Goal: Task Accomplishment & Management: Use online tool/utility

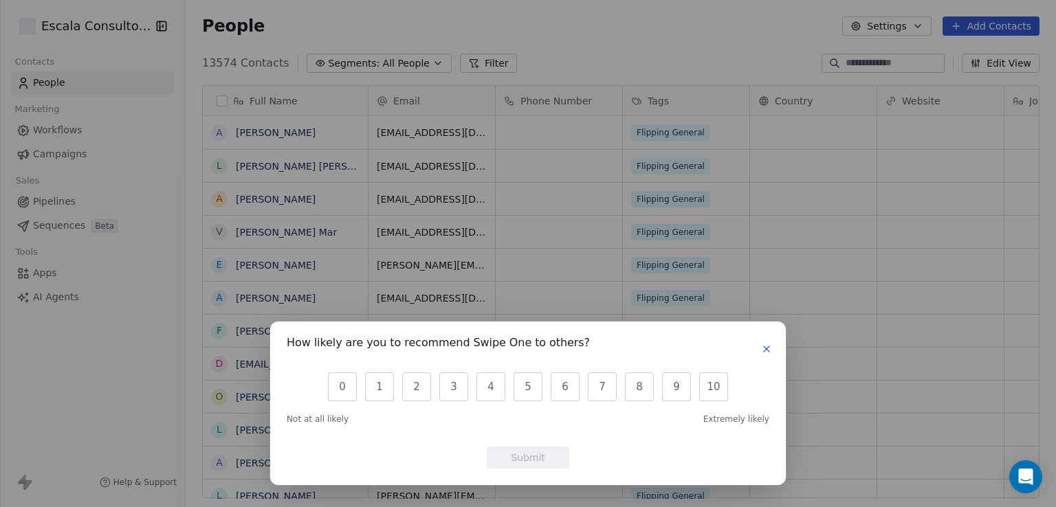
scroll to position [436, 859]
click at [765, 346] on icon "button" at bounding box center [766, 349] width 11 height 11
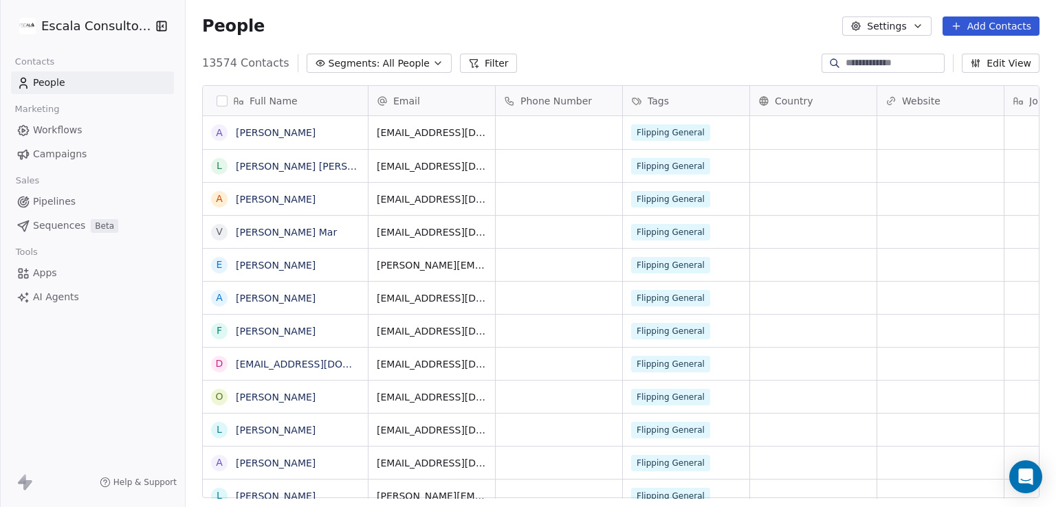
click at [69, 82] on link "People" at bounding box center [92, 83] width 163 height 23
click at [383, 56] on span "All People" at bounding box center [406, 63] width 47 height 14
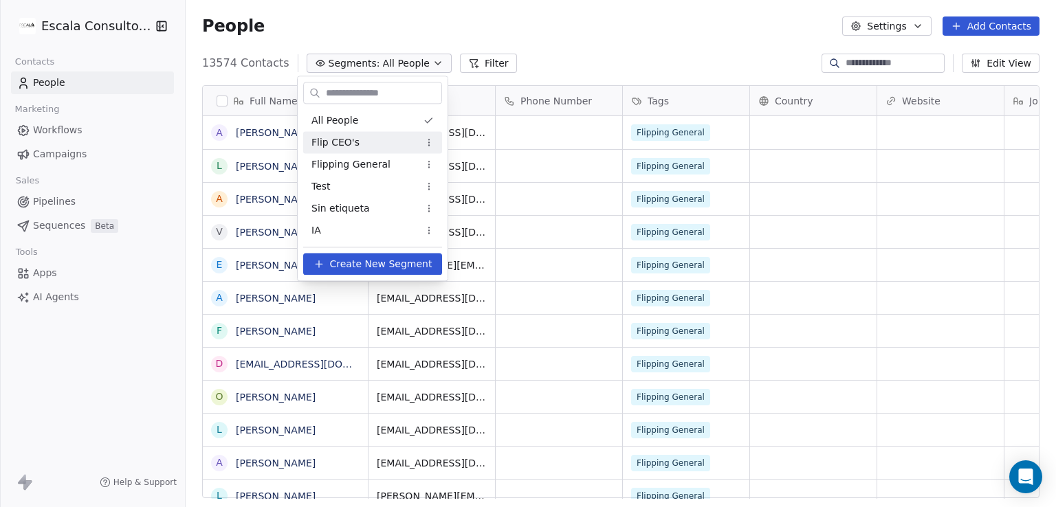
click at [373, 138] on div "Flip CEO's" at bounding box center [372, 142] width 139 height 22
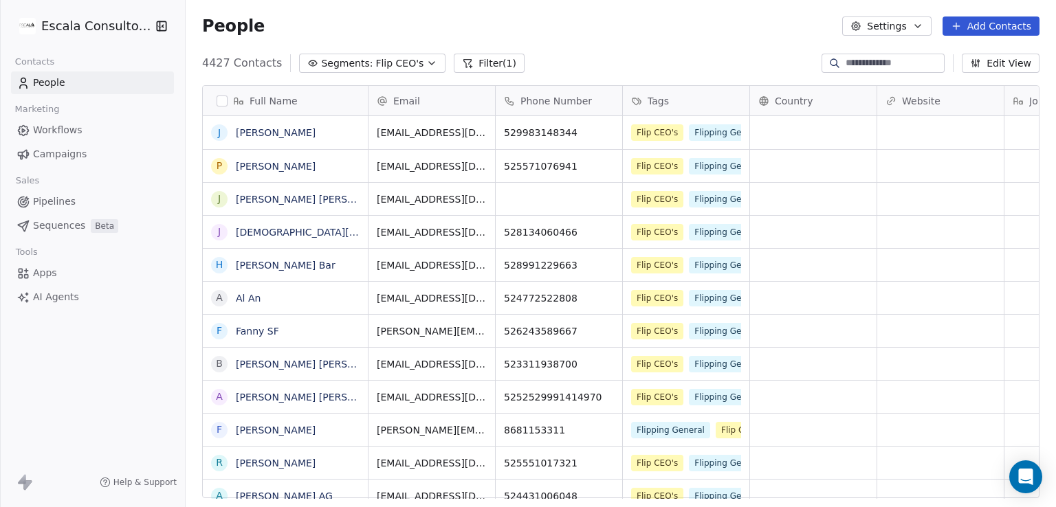
click at [993, 30] on button "Add Contacts" at bounding box center [991, 26] width 97 height 19
click at [998, 74] on span "Import from CSV" at bounding box center [991, 78] width 80 height 14
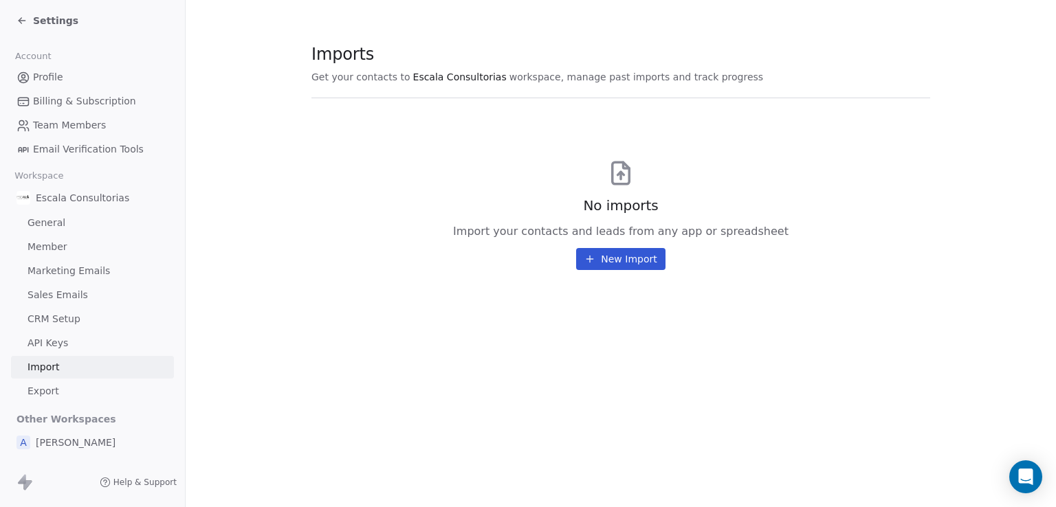
click at [631, 250] on button "New Import" at bounding box center [620, 259] width 89 height 22
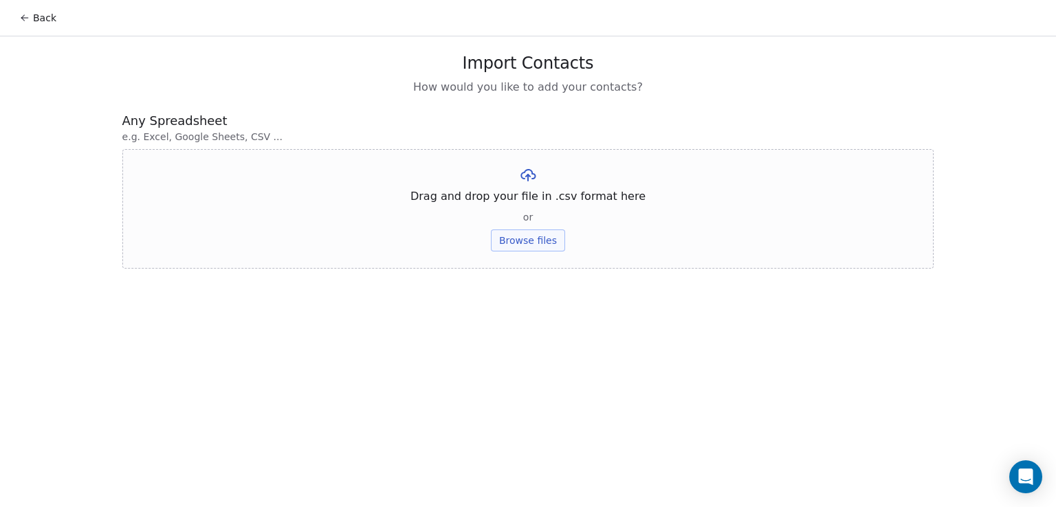
click at [531, 243] on button "Browse files" at bounding box center [528, 241] width 74 height 22
click at [542, 242] on button "Browse files" at bounding box center [528, 241] width 74 height 22
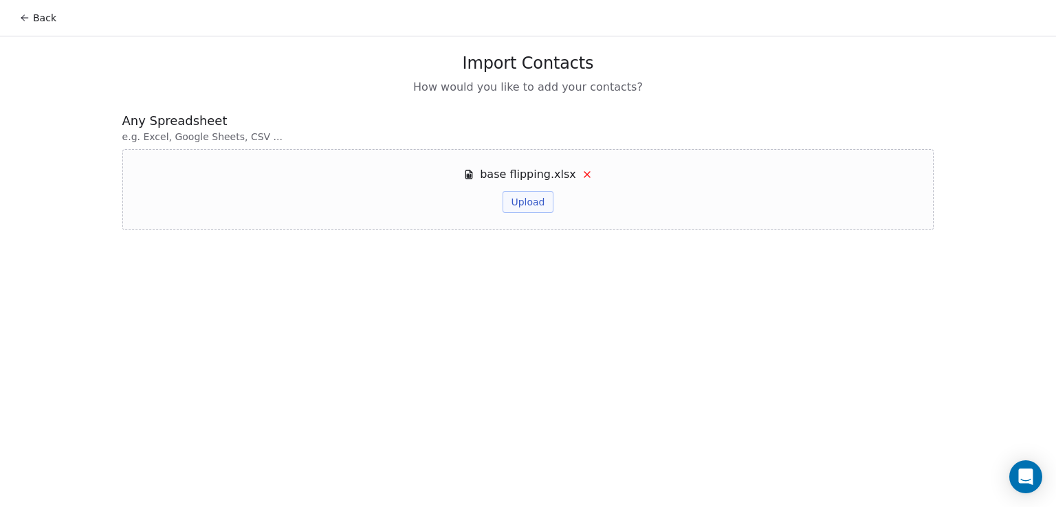
click at [537, 204] on button "Upload" at bounding box center [528, 202] width 50 height 22
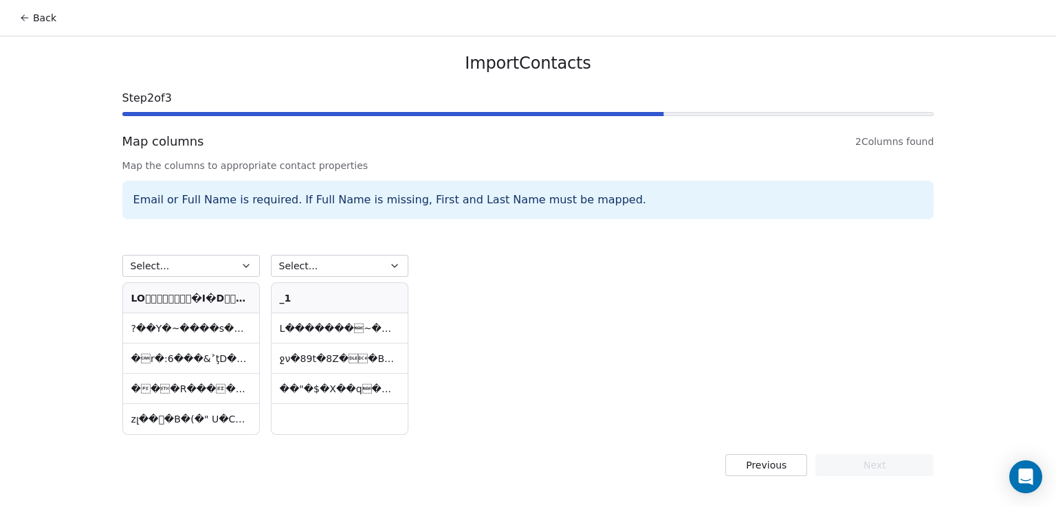
click at [221, 262] on button "Select..." at bounding box center [191, 266] width 138 height 22
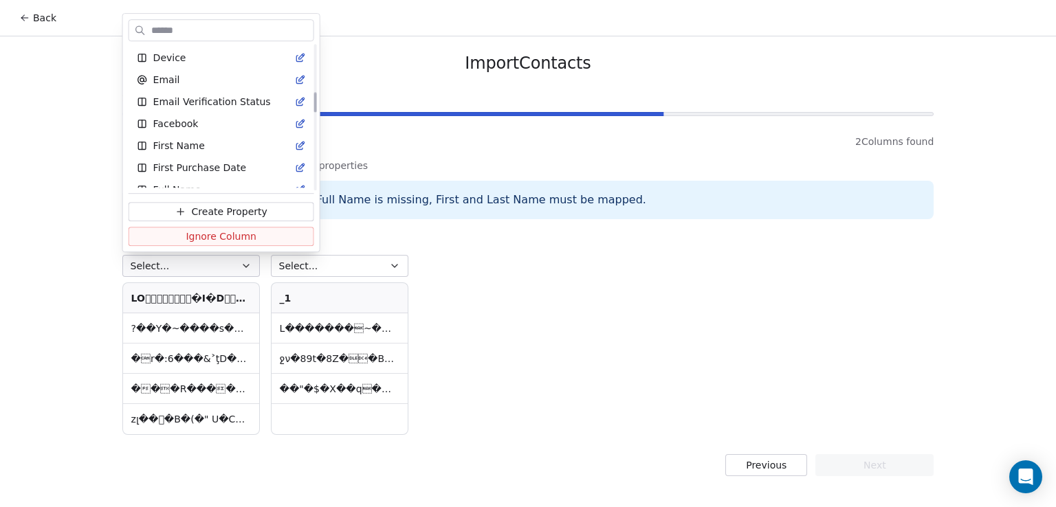
scroll to position [349, 0]
click at [623, 305] on html "Back Import Contacts Step 2 of 3 Map columns 2 Columns found Map the columns to…" at bounding box center [528, 253] width 1056 height 507
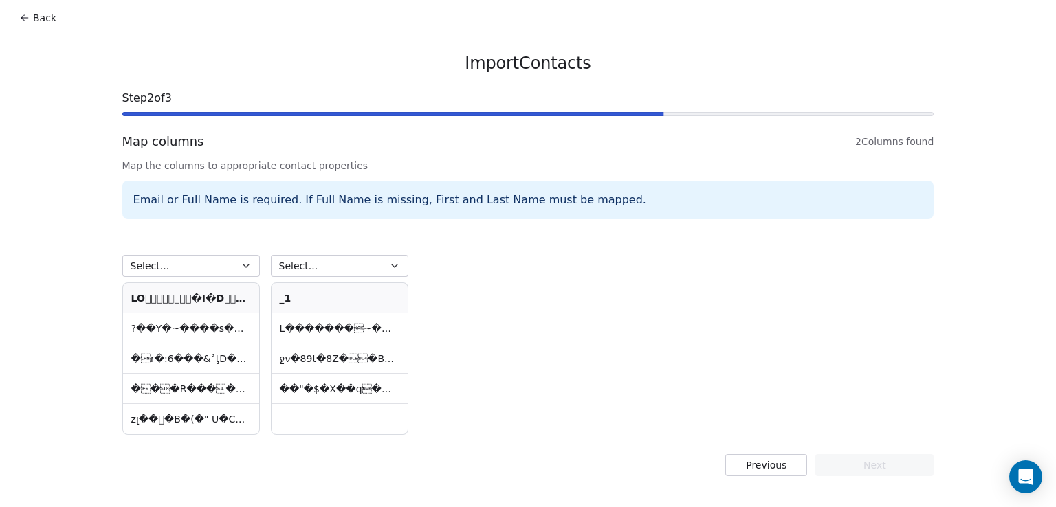
click at [751, 468] on button "Previous" at bounding box center [766, 465] width 82 height 22
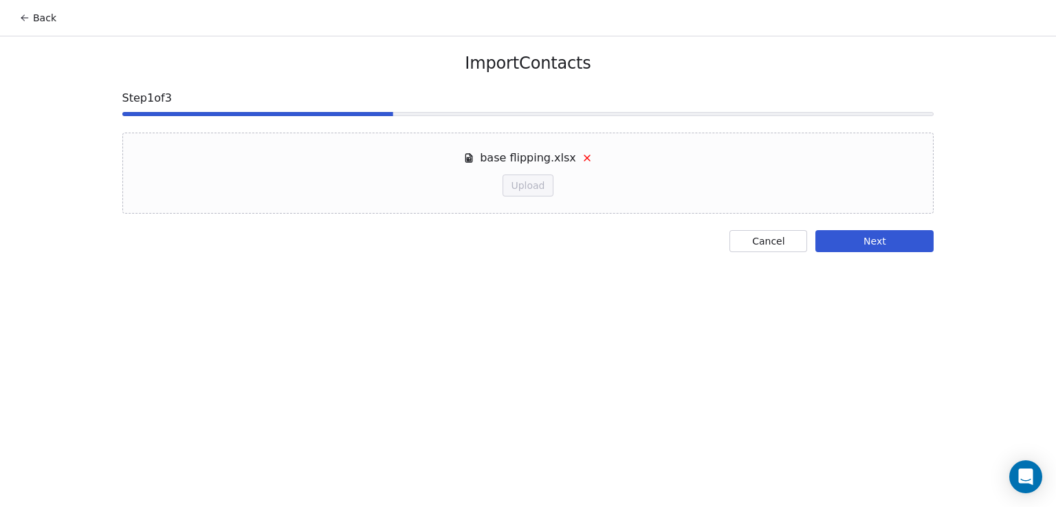
click at [589, 160] on div "base flipping.xlsx Upload" at bounding box center [528, 173] width 812 height 81
click at [587, 160] on icon at bounding box center [587, 158] width 11 height 11
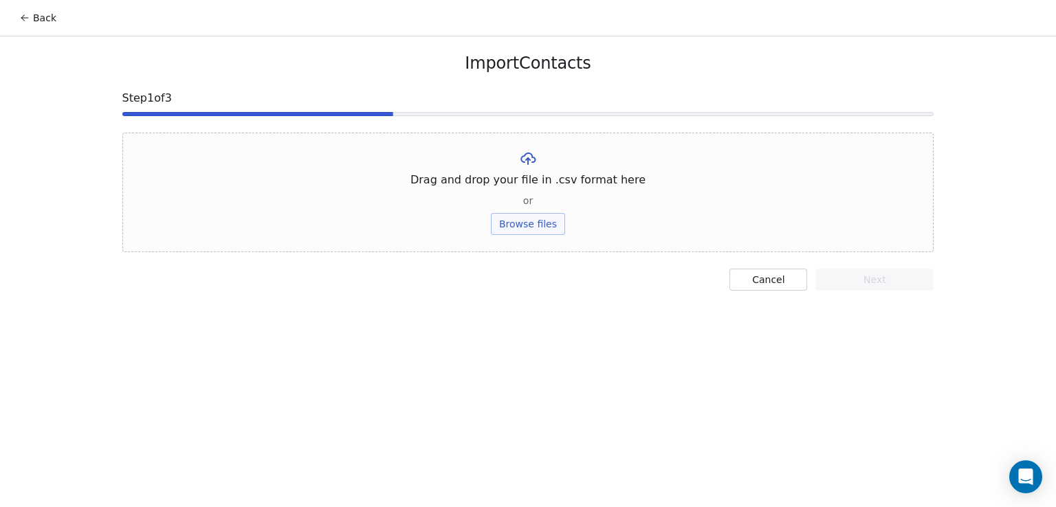
click at [544, 229] on button "Browse files" at bounding box center [528, 224] width 74 height 22
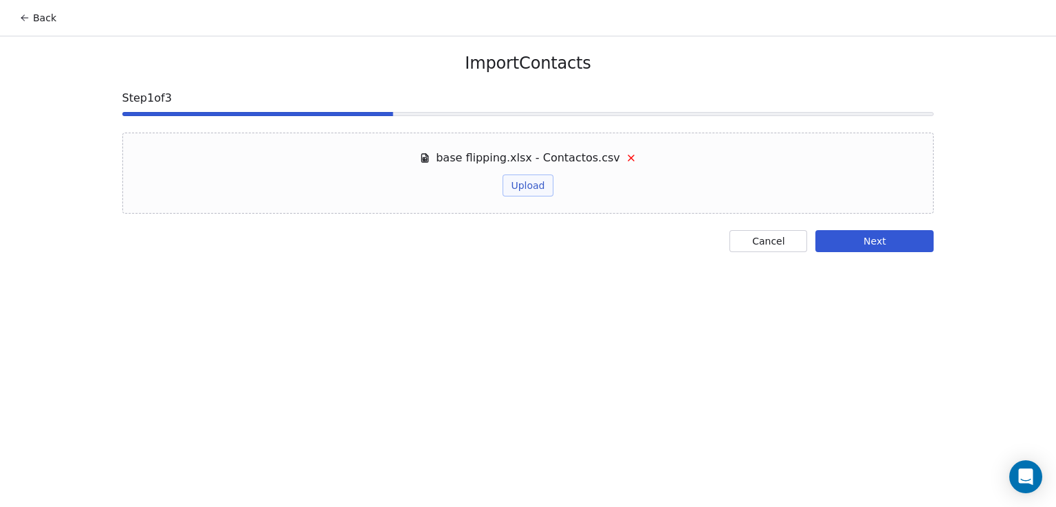
click at [863, 235] on button "Next" at bounding box center [874, 241] width 118 height 22
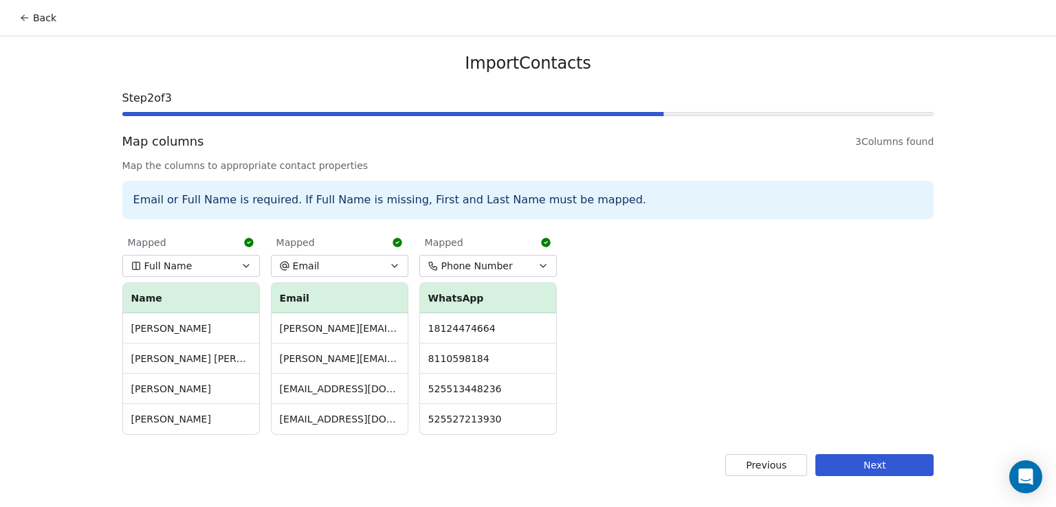
click at [893, 464] on button "Next" at bounding box center [874, 465] width 118 height 22
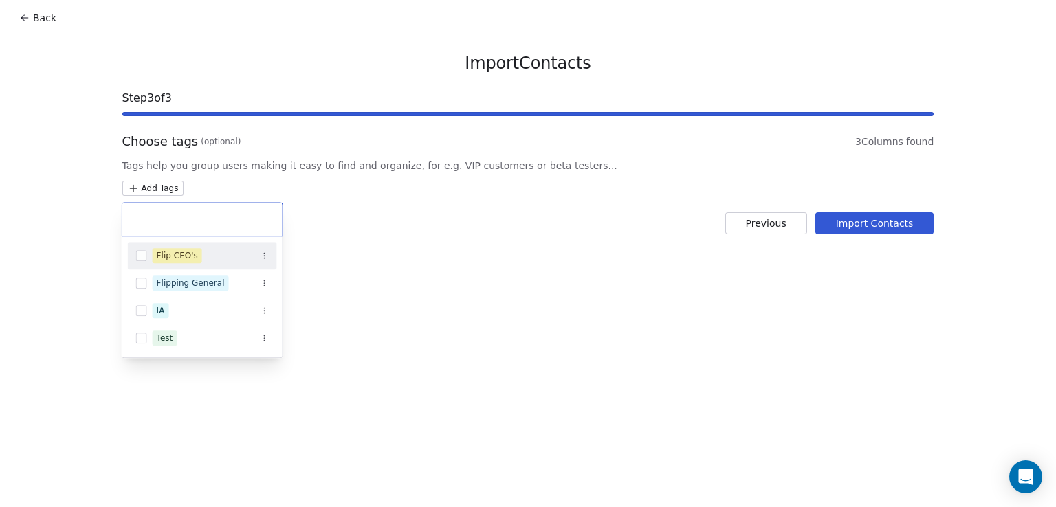
click at [164, 193] on html "Back Import Contacts Step 3 of 3 Choose tags (optional) 3 Columns found Tags he…" at bounding box center [528, 253] width 1056 height 507
click at [139, 252] on button "Suggestions" at bounding box center [141, 255] width 11 height 11
click at [456, 265] on html "Back Import Contacts Step 3 of 3 Choose tags (optional) 3 Columns found Tags he…" at bounding box center [528, 253] width 1056 height 507
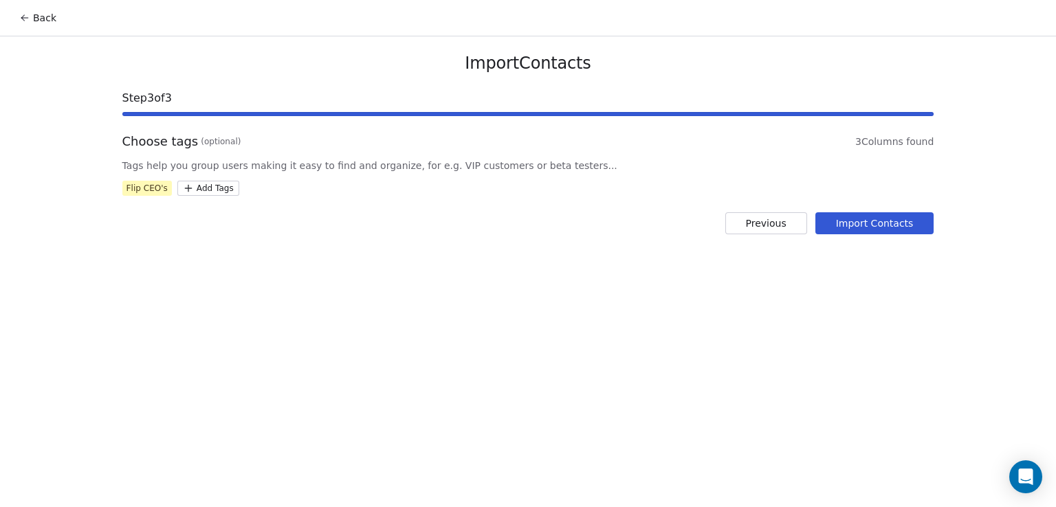
click at [866, 226] on button "Import Contacts" at bounding box center [874, 223] width 119 height 22
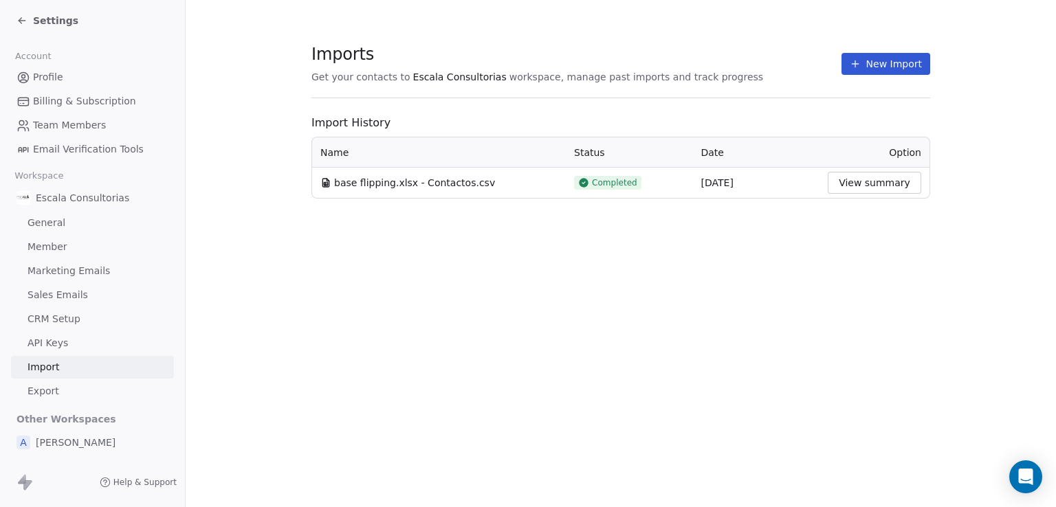
click at [16, 18] on div "Settings" at bounding box center [92, 20] width 185 height 41
click at [18, 18] on icon at bounding box center [22, 20] width 11 height 11
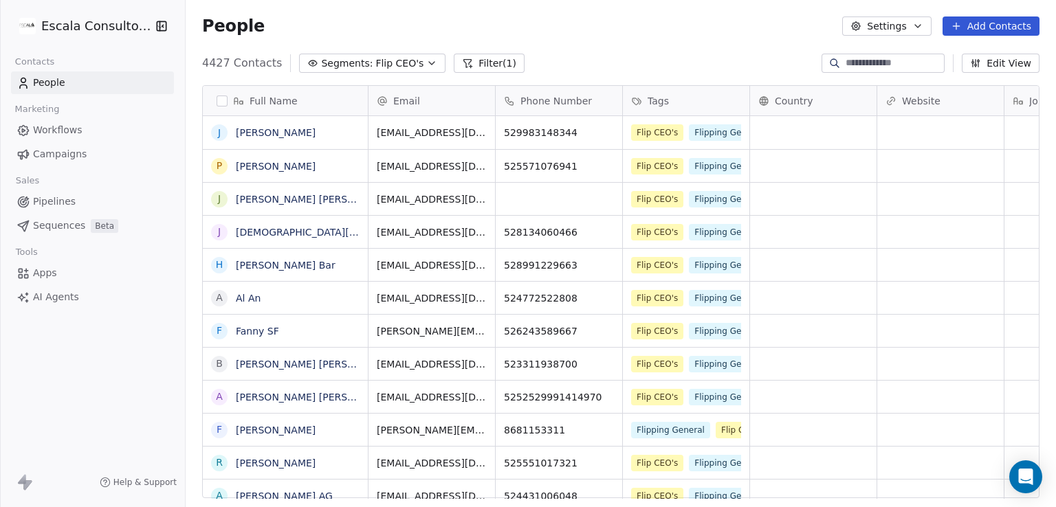
click at [61, 220] on span "Sequences" at bounding box center [59, 226] width 52 height 14
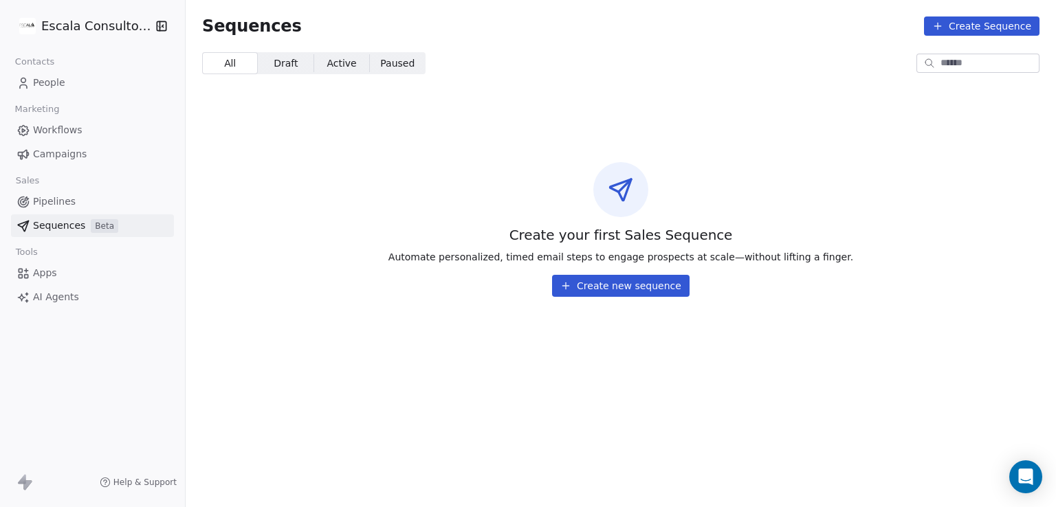
click at [277, 73] on span "Draft Draft" at bounding box center [286, 63] width 56 height 22
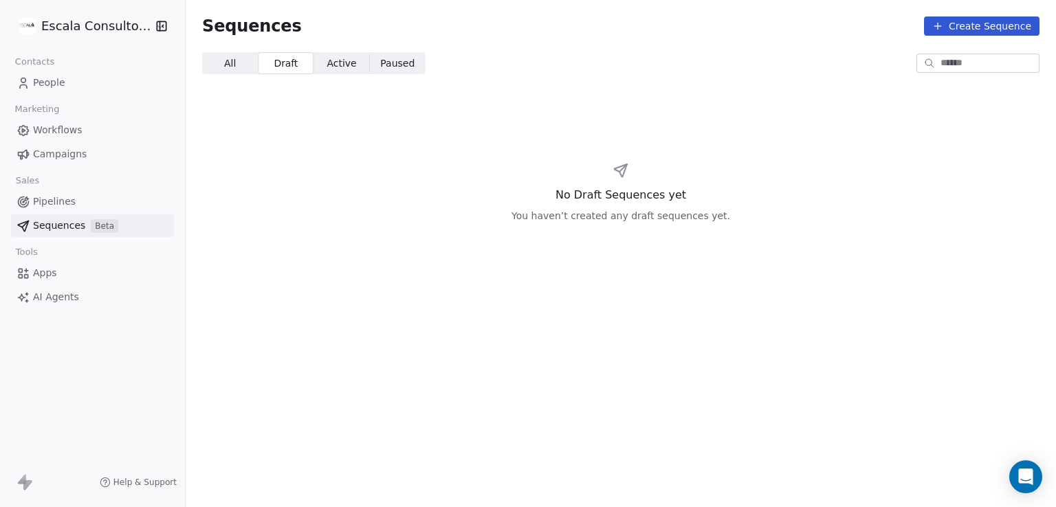
click at [330, 60] on span "Active" at bounding box center [342, 63] width 30 height 14
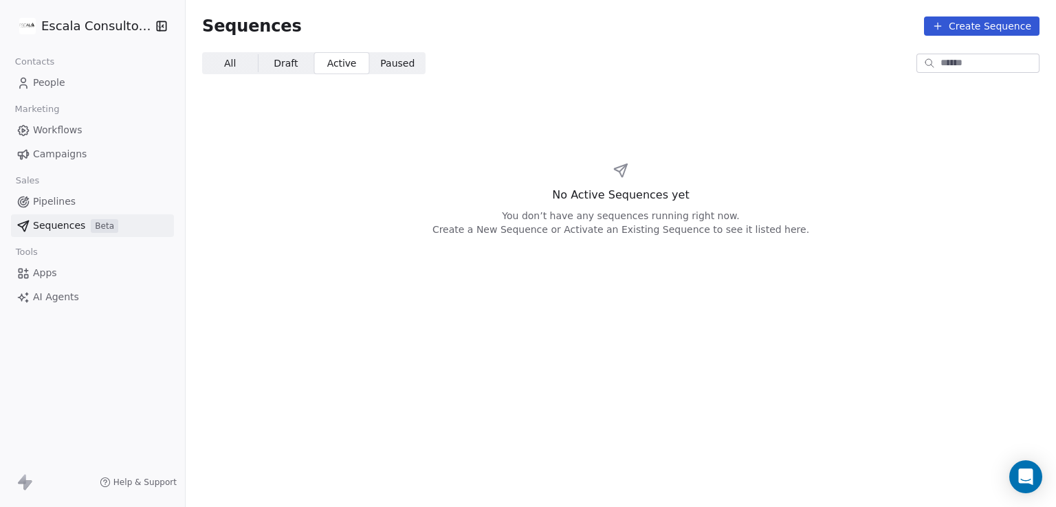
click at [391, 67] on span "Paused" at bounding box center [397, 63] width 34 height 14
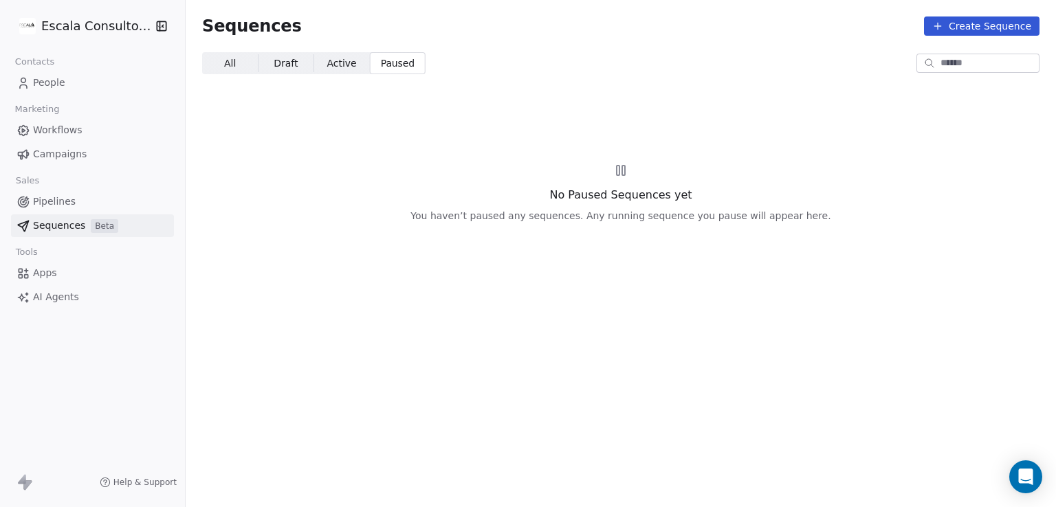
click at [248, 43] on div "Sequences Create Sequence" at bounding box center [621, 26] width 870 height 52
click at [239, 50] on div "Sequences Create Sequence" at bounding box center [621, 26] width 870 height 52
click at [956, 31] on button "Create Sequence" at bounding box center [982, 26] width 116 height 19
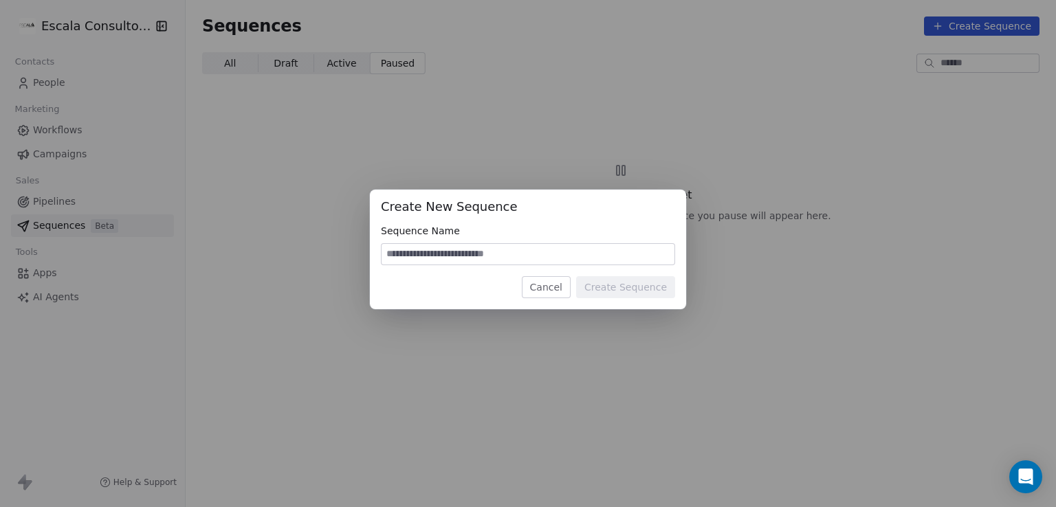
click at [556, 284] on button "Cancel" at bounding box center [546, 287] width 49 height 22
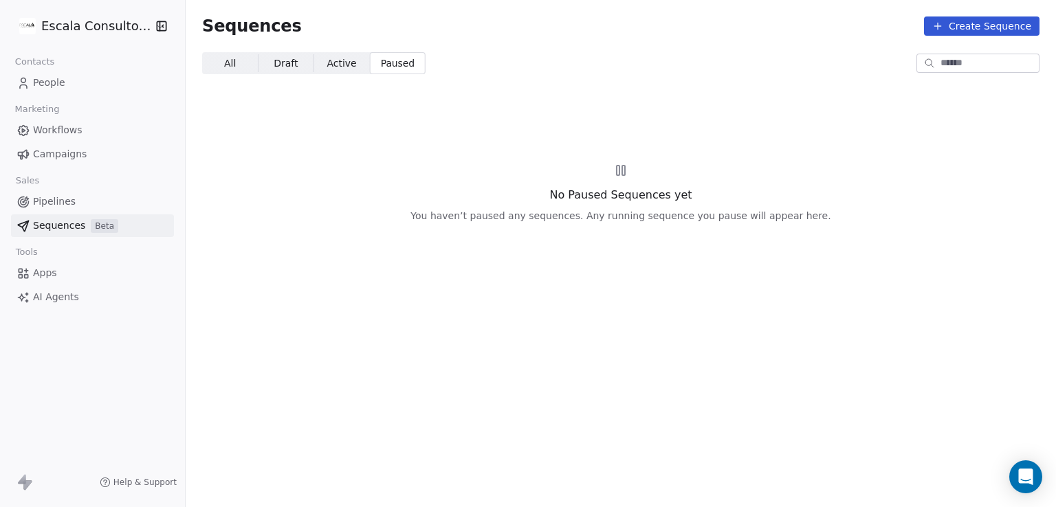
click at [228, 56] on span "All" at bounding box center [230, 63] width 12 height 14
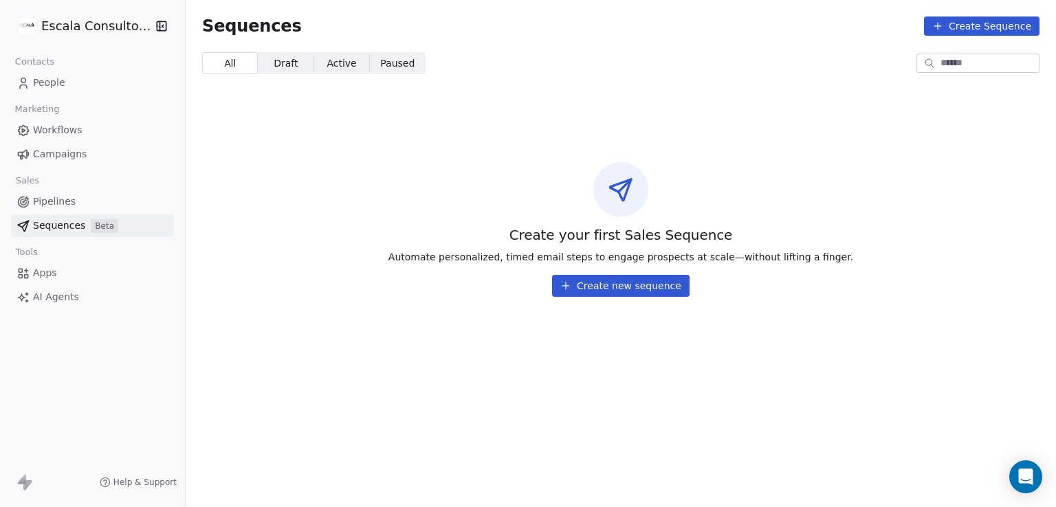
click at [94, 212] on link "Pipelines" at bounding box center [92, 201] width 163 height 23
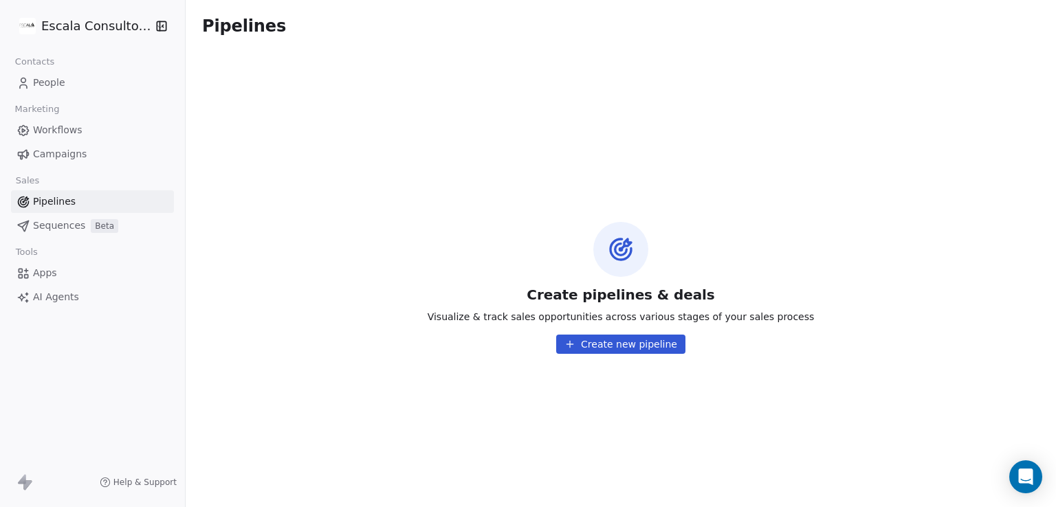
click at [632, 340] on button "Create new pipeline" at bounding box center [620, 344] width 129 height 19
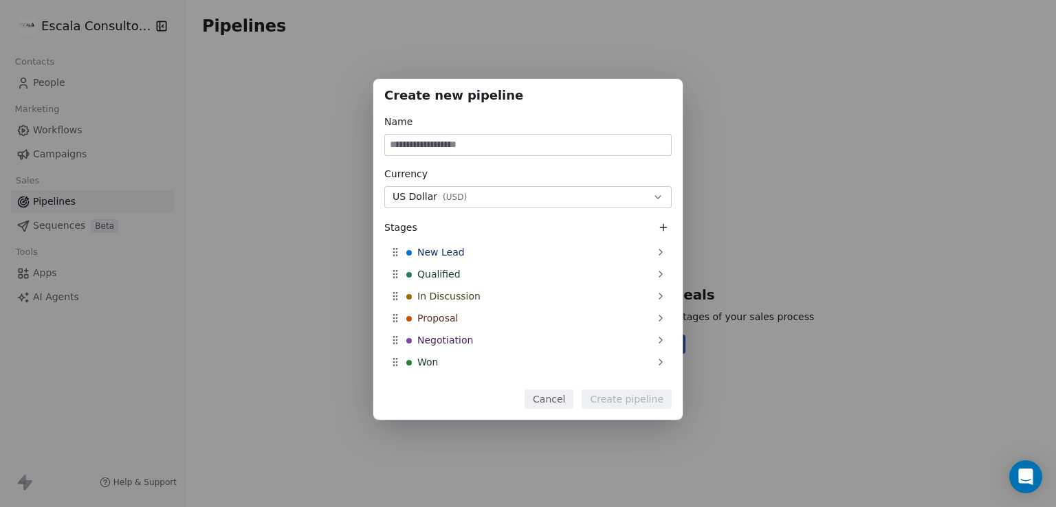
click at [467, 201] on button "US Dollar ( USD )" at bounding box center [527, 197] width 287 height 22
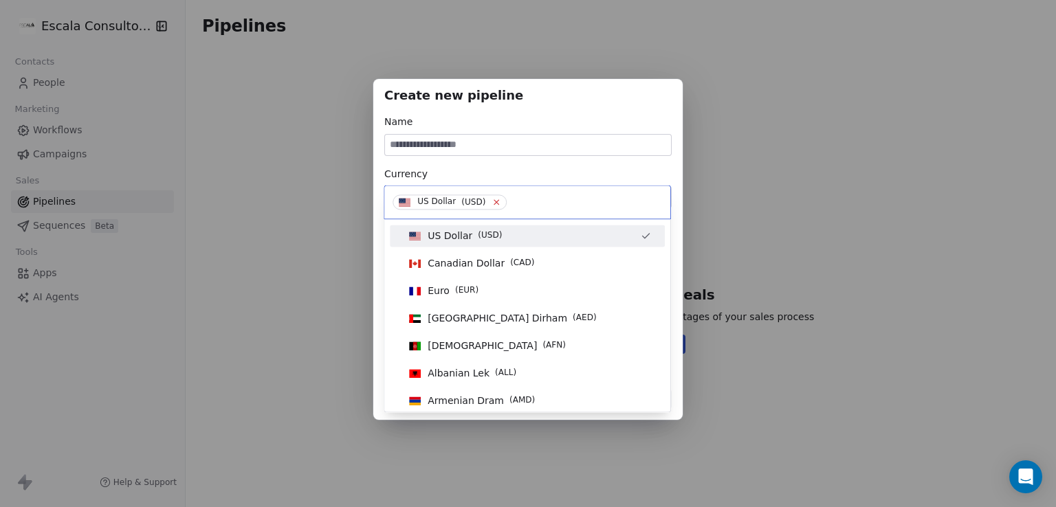
click at [494, 202] on icon at bounding box center [496, 202] width 9 height 9
click at [517, 142] on div "Create new pipeline Name Currency Pick currency Stages New Lead Qualified In Di…" at bounding box center [528, 253] width 1056 height 393
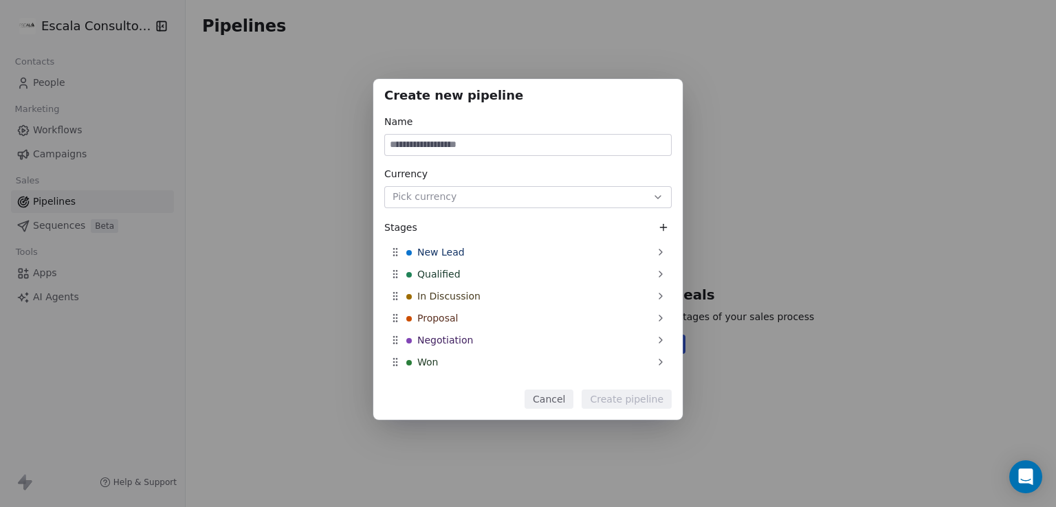
click at [506, 141] on input at bounding box center [528, 145] width 286 height 21
type input "*"
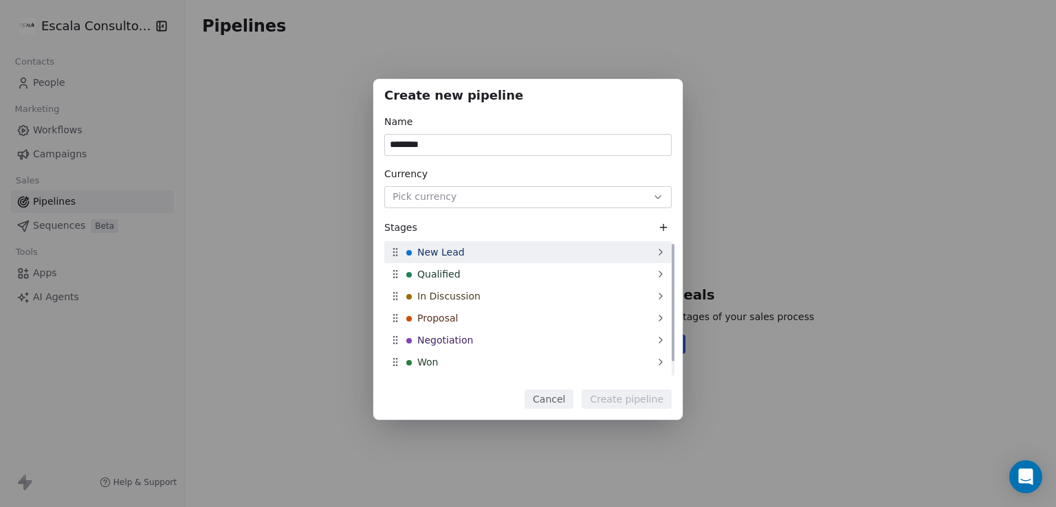
type input "********"
click at [666, 253] on icon at bounding box center [660, 252] width 11 height 11
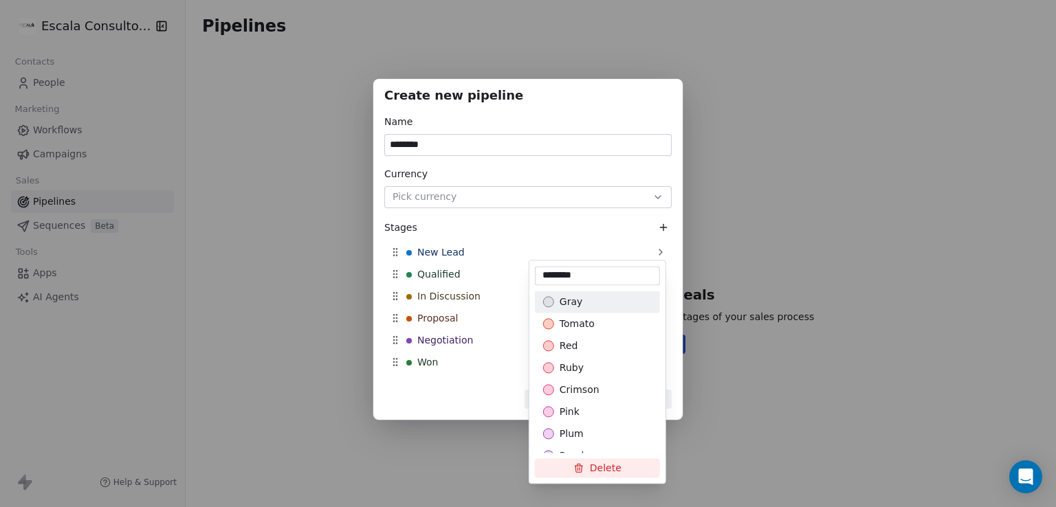
click at [613, 221] on div "Create new pipeline Name ******** Currency Pick currency Stages New Lead Qualif…" at bounding box center [528, 253] width 1056 height 393
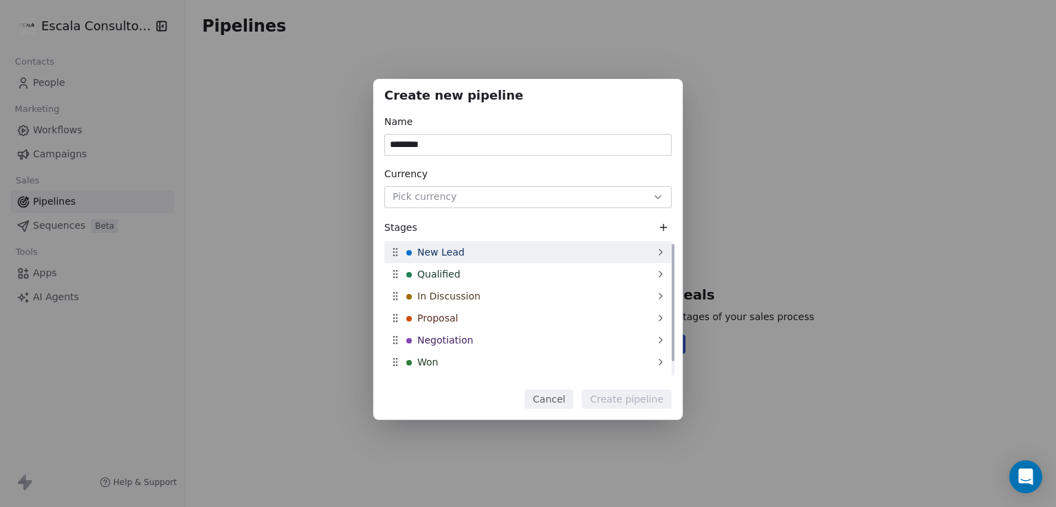
click at [471, 251] on div "New Lead" at bounding box center [527, 252] width 287 height 22
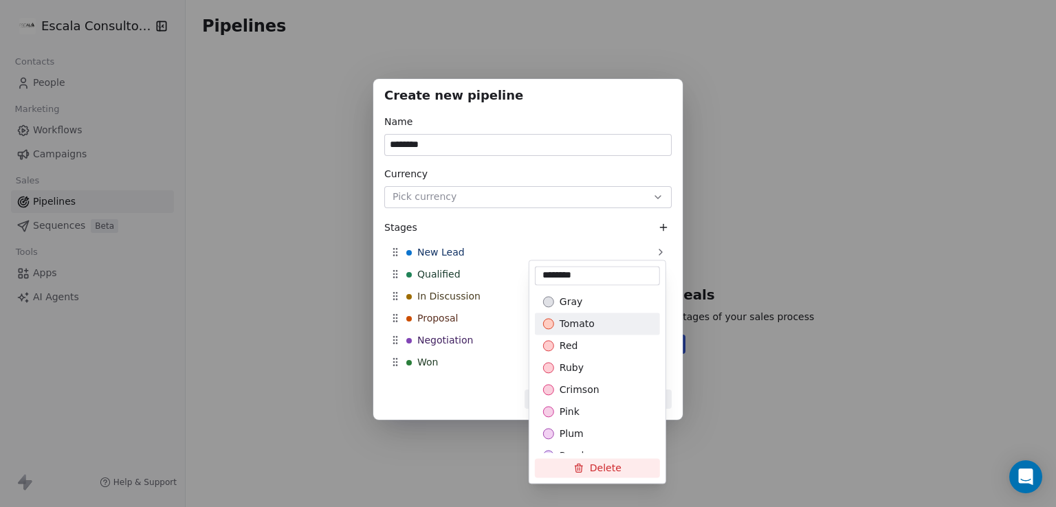
click at [573, 223] on div "Create new pipeline Name ******** Currency Pick currency Stages New Lead Qualif…" at bounding box center [528, 253] width 1056 height 393
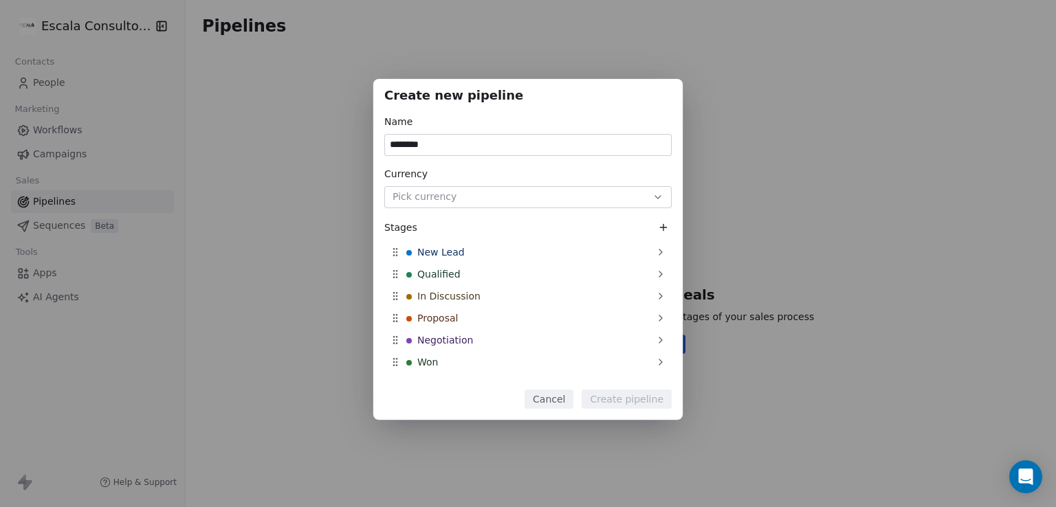
click at [564, 193] on button "Pick currency" at bounding box center [527, 197] width 287 height 22
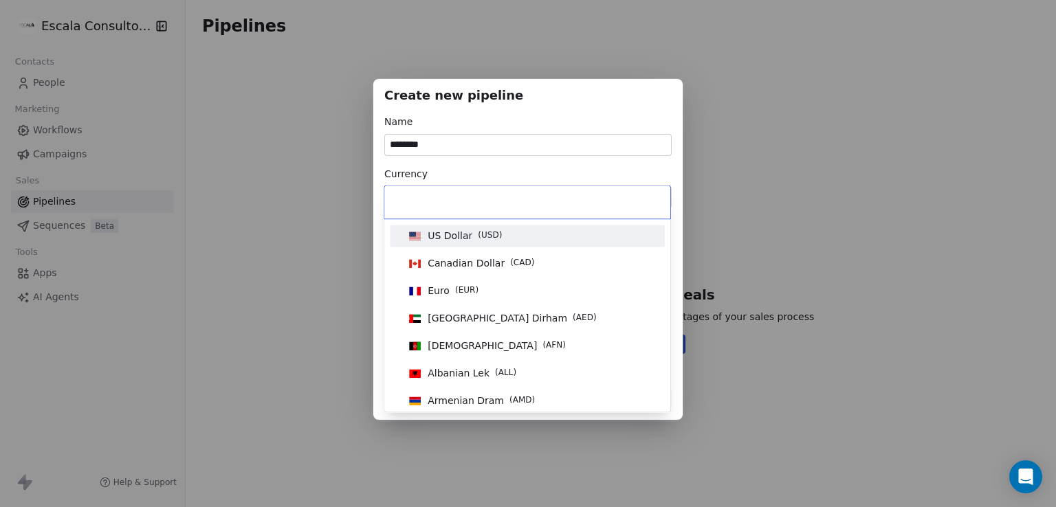
click at [498, 229] on span "US Dollar ( USD )" at bounding box center [456, 235] width 104 height 15
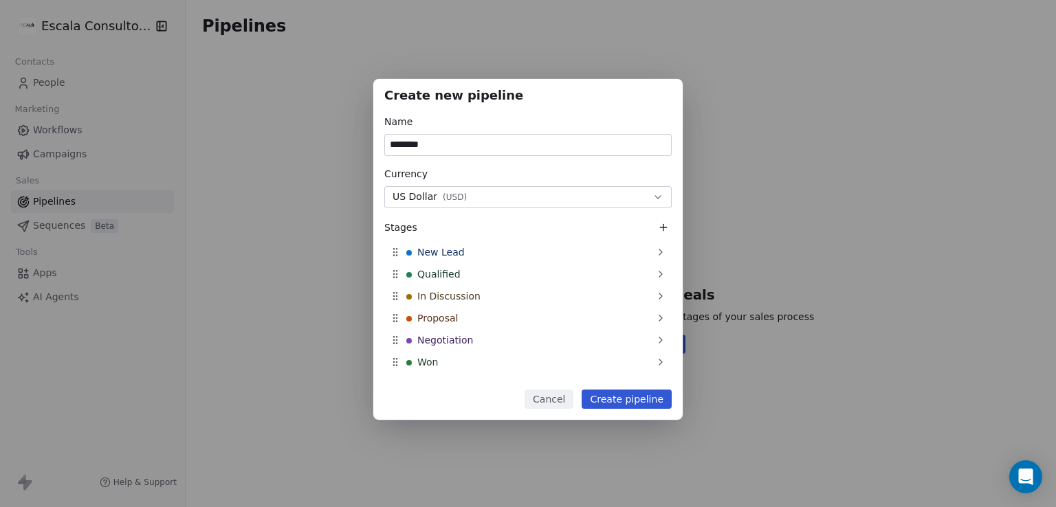
click at [649, 394] on button "Create pipeline" at bounding box center [627, 399] width 90 height 19
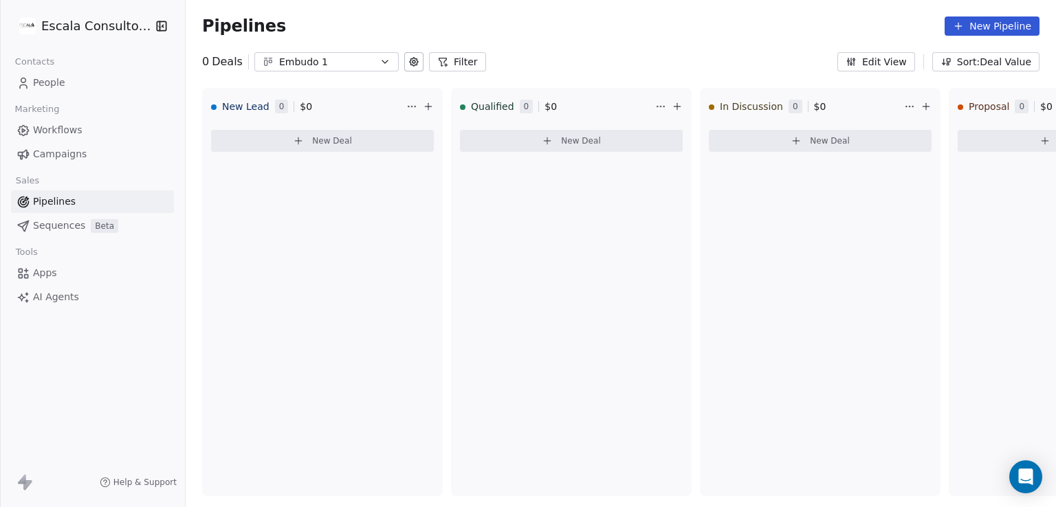
click at [384, 50] on div "Pipelines New Pipeline" at bounding box center [621, 26] width 870 height 52
click at [352, 61] on div "Embudo 1" at bounding box center [326, 62] width 95 height 14
click at [613, 25] on html "Escala Consultorias Contacts People Marketing Workflows Campaigns Sales Pipelin…" at bounding box center [528, 253] width 1056 height 507
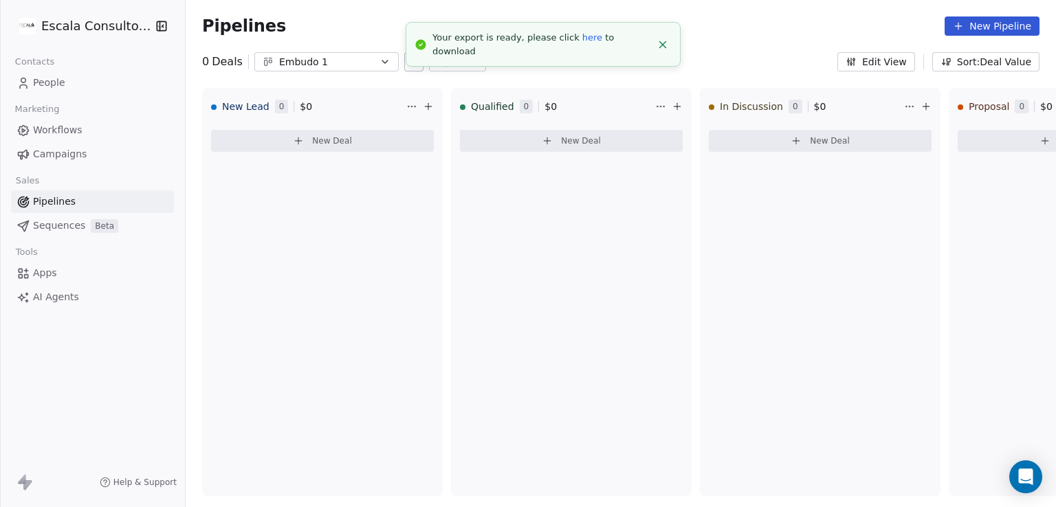
click at [48, 274] on span "Apps" at bounding box center [45, 273] width 24 height 14
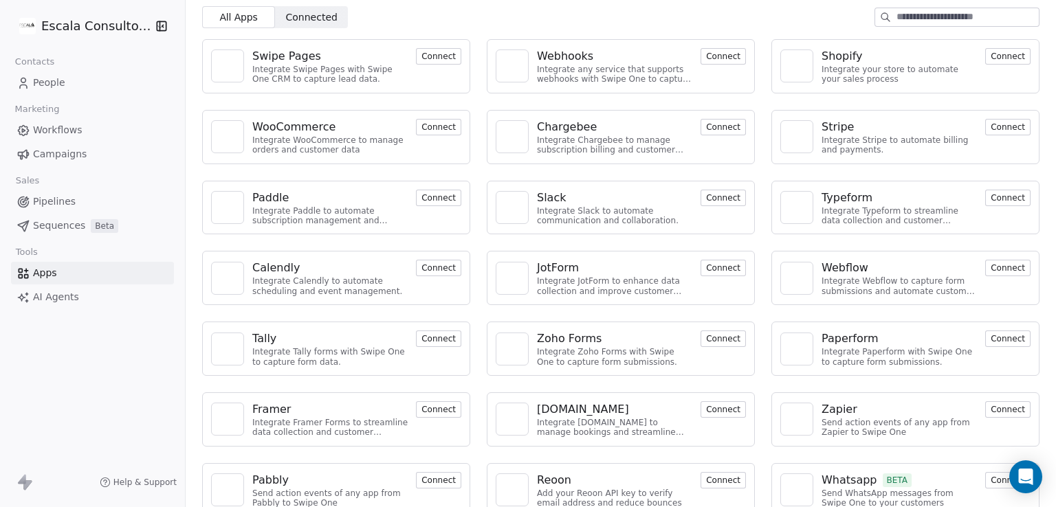
scroll to position [65, 0]
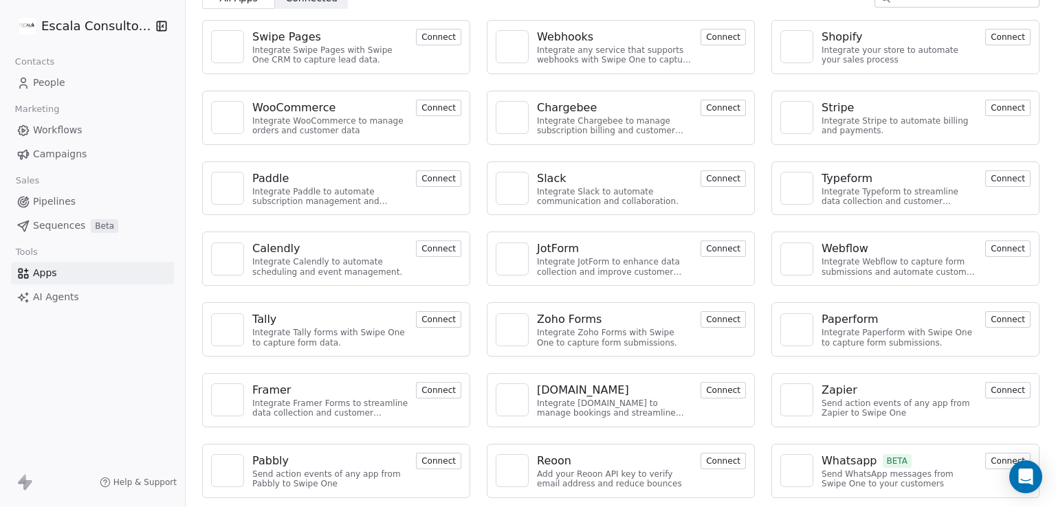
click at [115, 300] on link "AI Agents" at bounding box center [92, 297] width 163 height 23
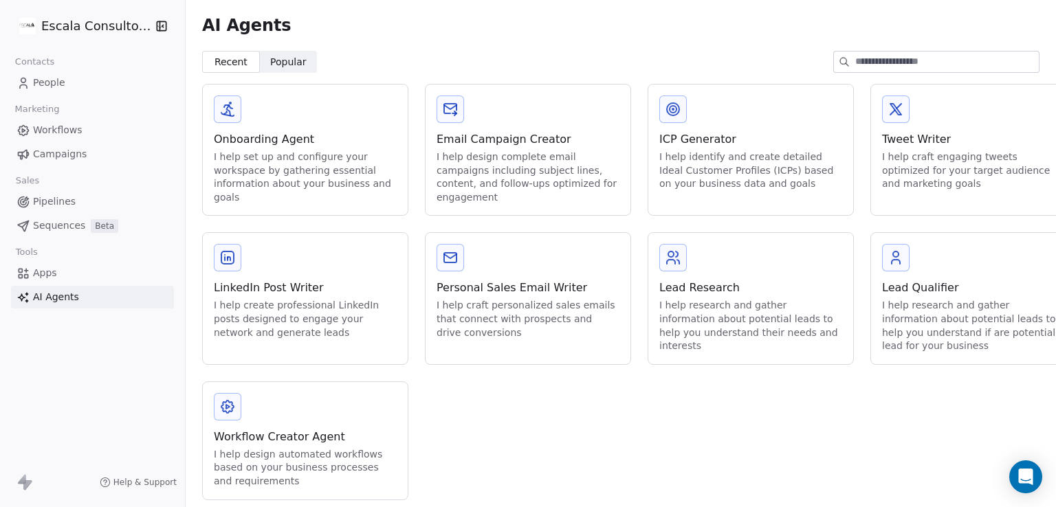
click at [121, 202] on link "Pipelines" at bounding box center [92, 201] width 163 height 23
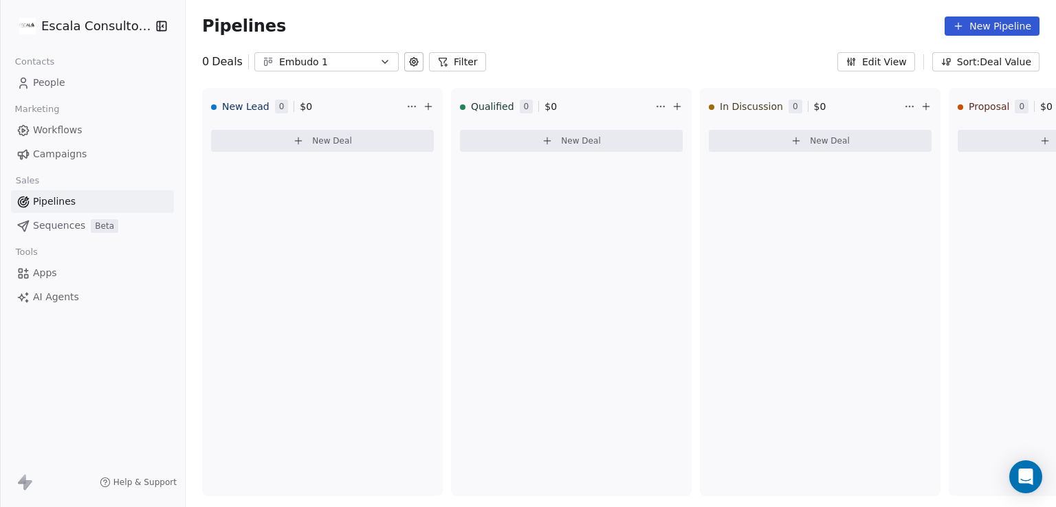
click at [311, 55] on div "Embudo 1" at bounding box center [326, 62] width 95 height 14
click at [65, 223] on html "Escala Consultorias Contacts People Marketing Workflows Campaigns Sales Pipelin…" at bounding box center [528, 253] width 1056 height 507
click at [56, 223] on span "Sequences" at bounding box center [59, 226] width 52 height 14
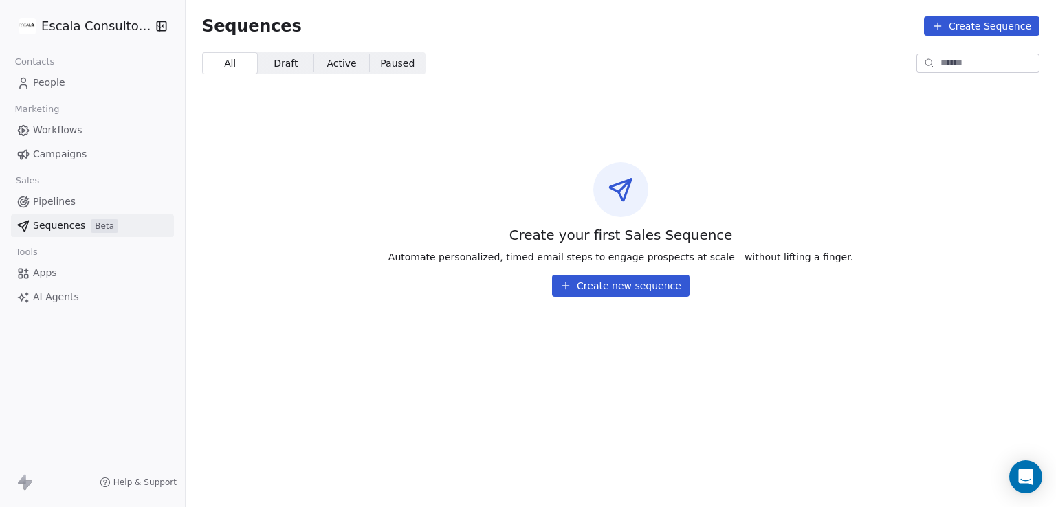
click at [74, 203] on link "Pipelines" at bounding box center [92, 201] width 163 height 23
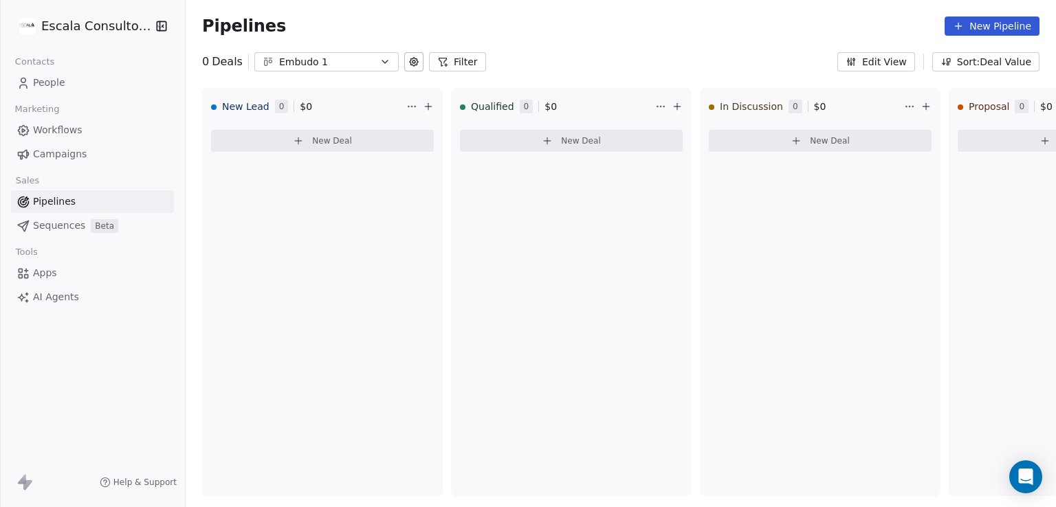
click at [99, 155] on link "Campaigns" at bounding box center [92, 154] width 163 height 23
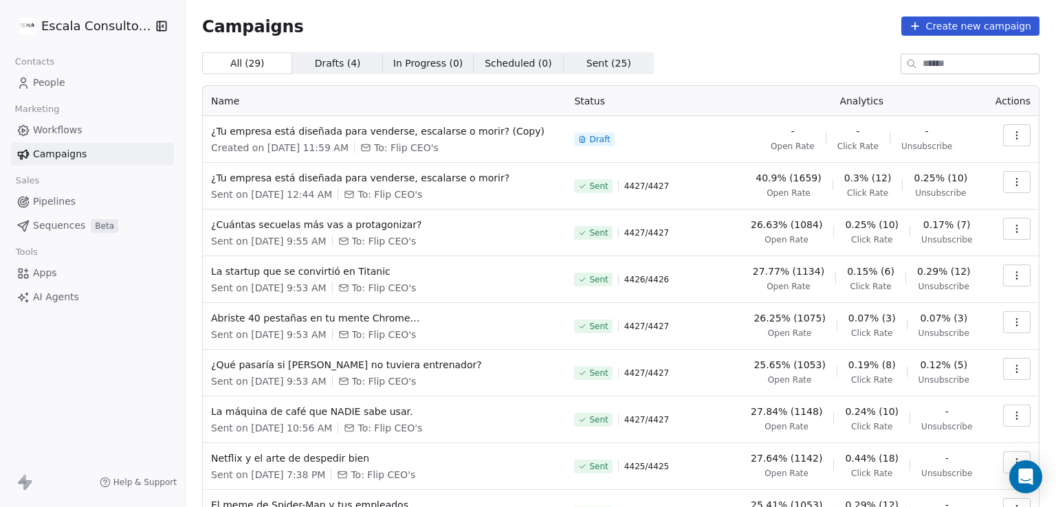
click at [111, 135] on link "Workflows" at bounding box center [92, 130] width 163 height 23
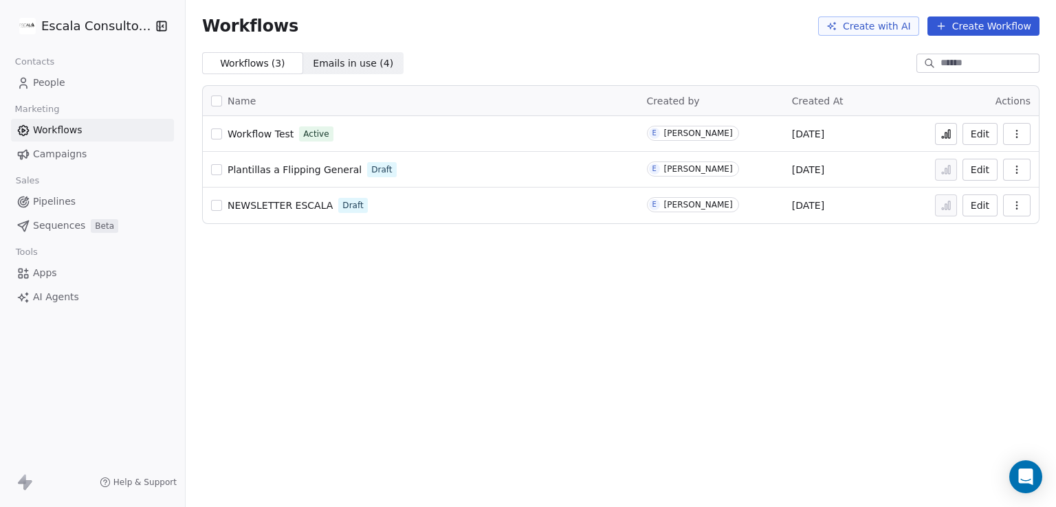
click at [96, 91] on link "People" at bounding box center [92, 83] width 163 height 23
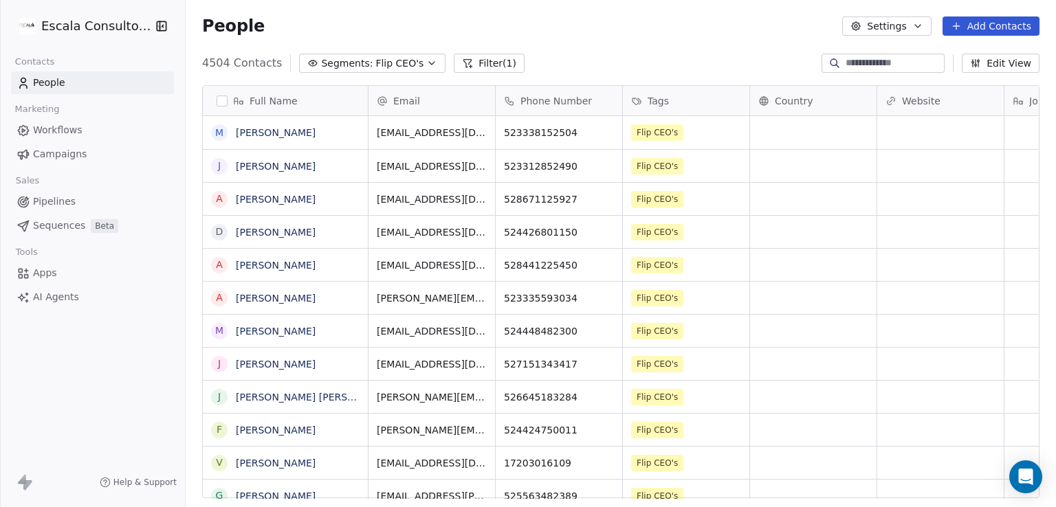
click at [55, 272] on span "Apps" at bounding box center [45, 273] width 24 height 14
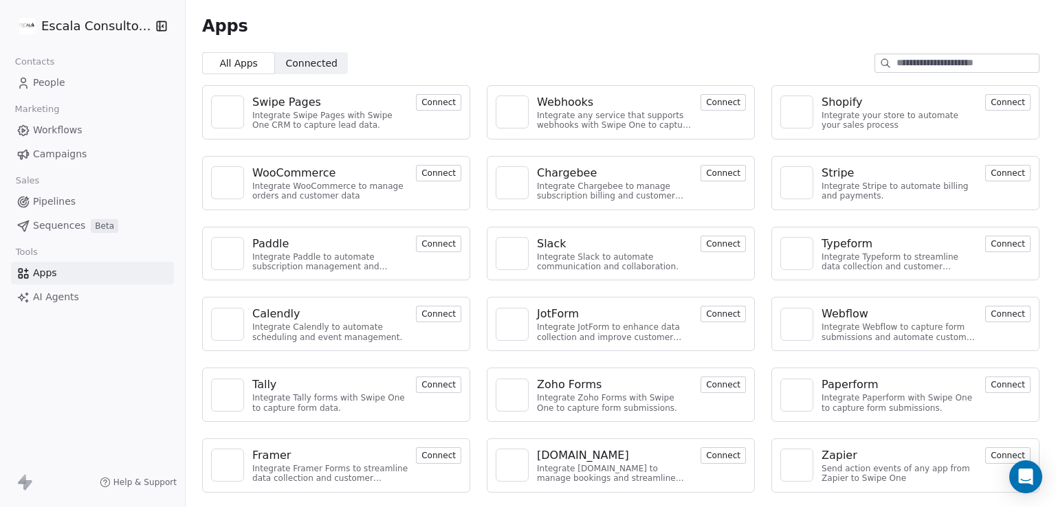
click at [310, 65] on span "Connected" at bounding box center [312, 63] width 52 height 14
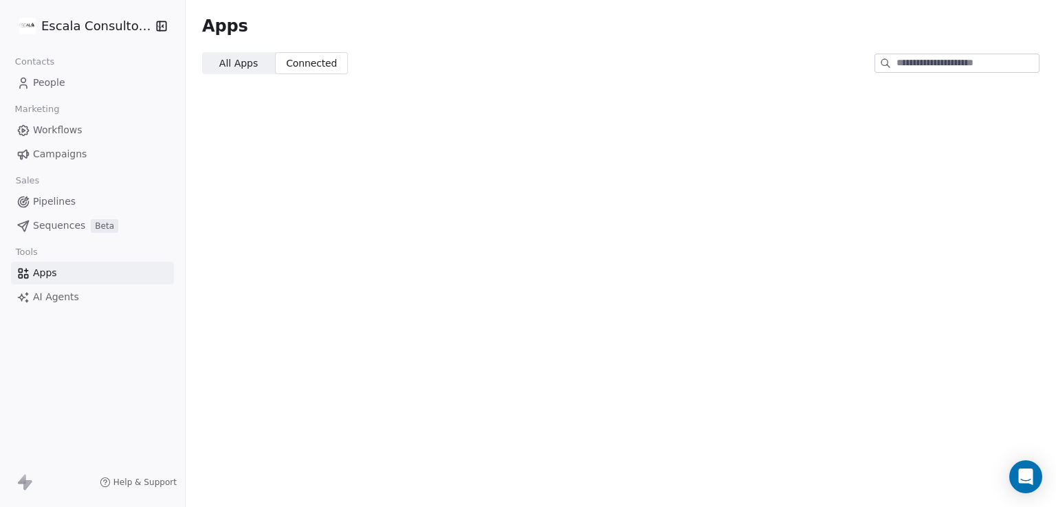
click at [239, 62] on span "All Apps" at bounding box center [238, 63] width 39 height 14
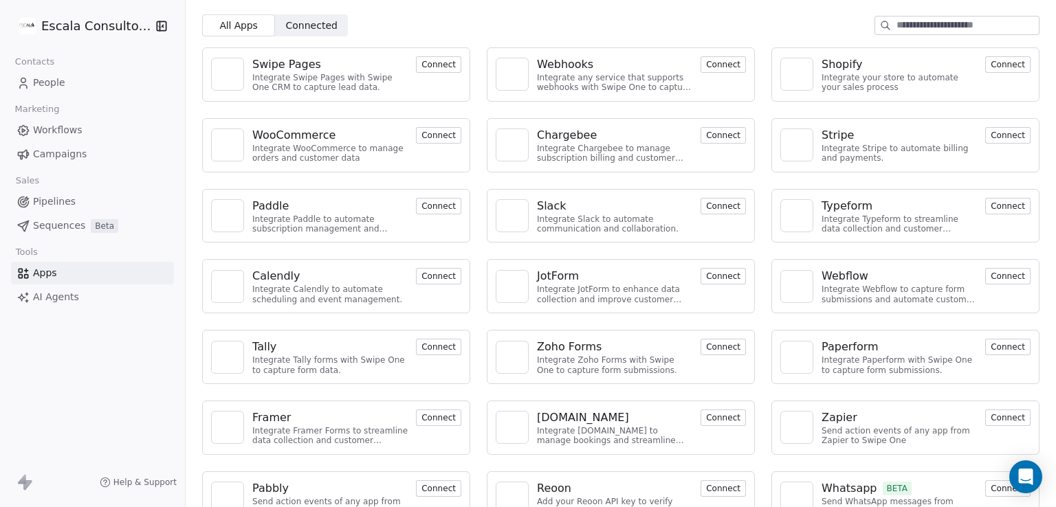
scroll to position [65, 0]
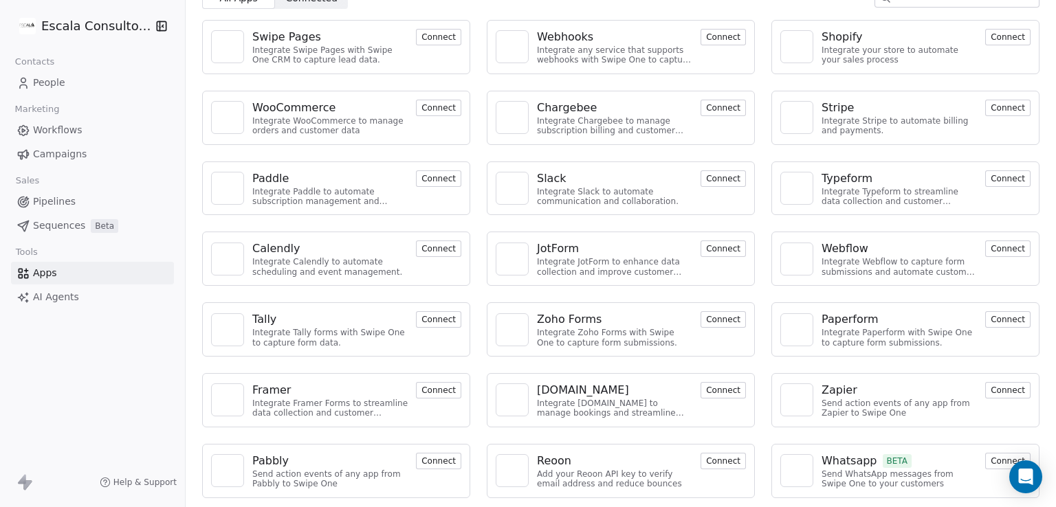
click at [47, 123] on span "Workflows" at bounding box center [58, 130] width 50 height 14
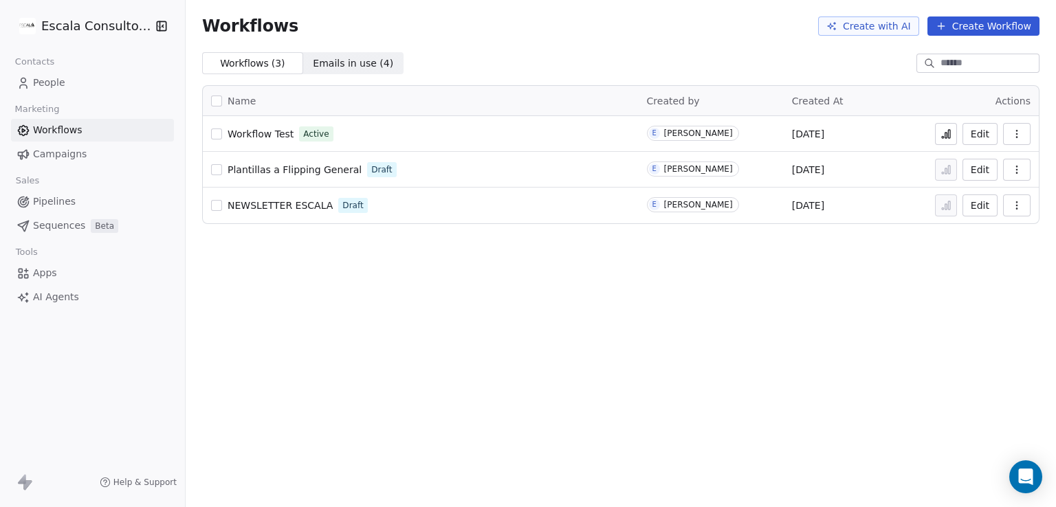
click at [630, 298] on div "Workflows Create with AI Create Workflow Workflows ( 3 ) Workflows ( 3 ) Emails…" at bounding box center [621, 253] width 870 height 507
